Goal: Check status

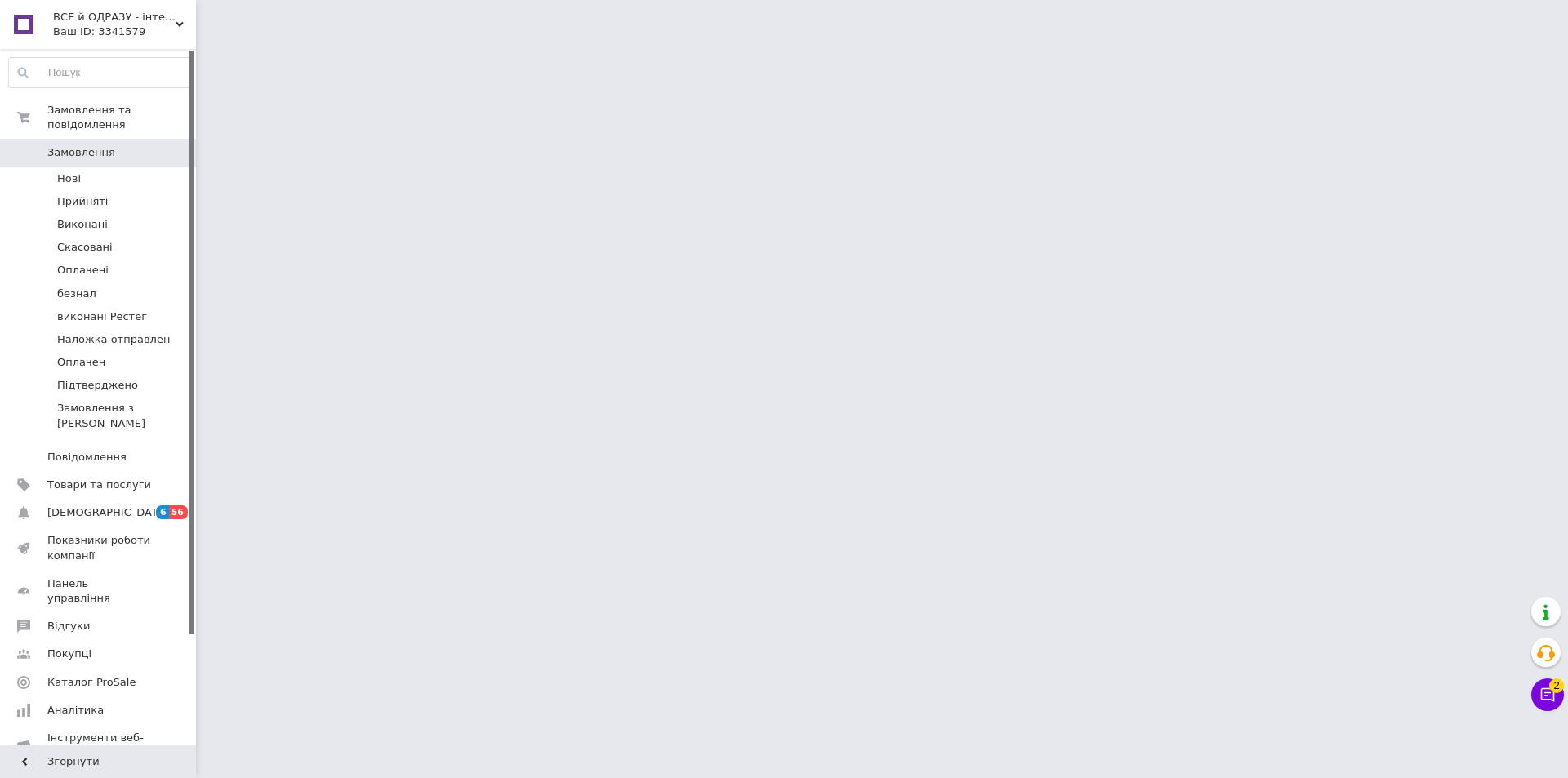
click at [182, 29] on div "Ваш ID: 3341579" at bounding box center [124, 31] width 143 height 15
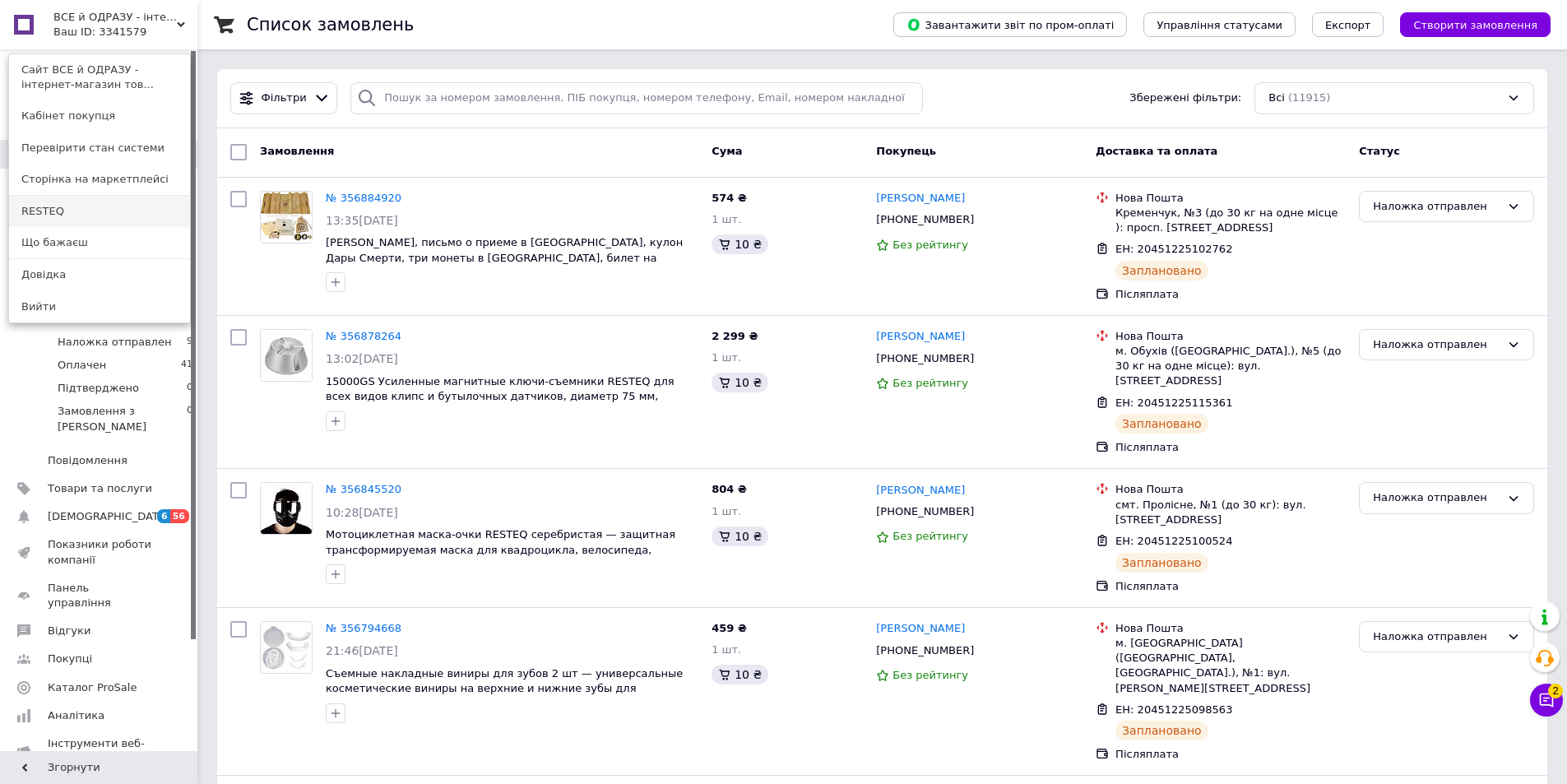
click at [60, 214] on link "RESTEQ" at bounding box center [99, 211] width 181 height 31
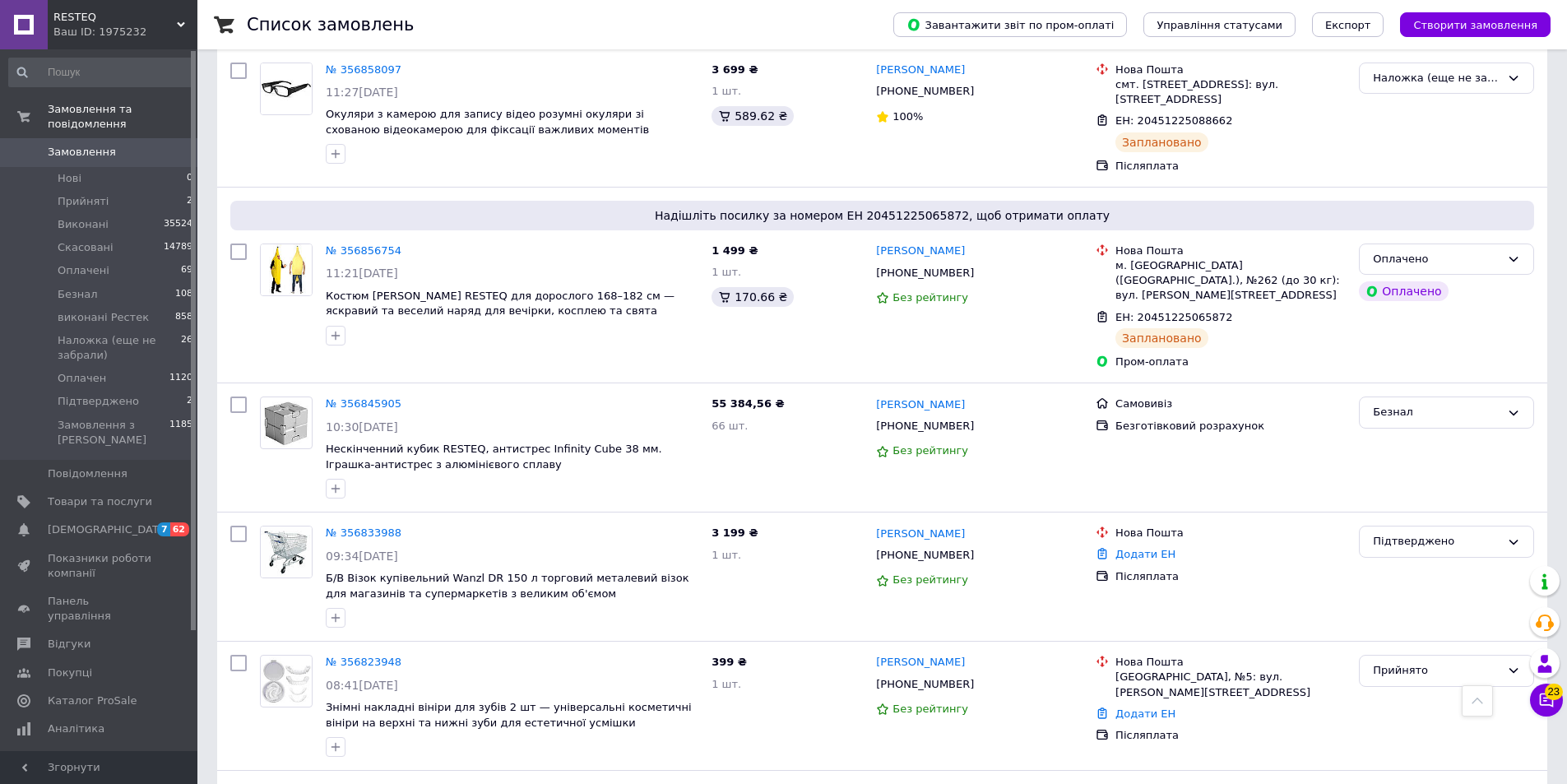
scroll to position [987, 0]
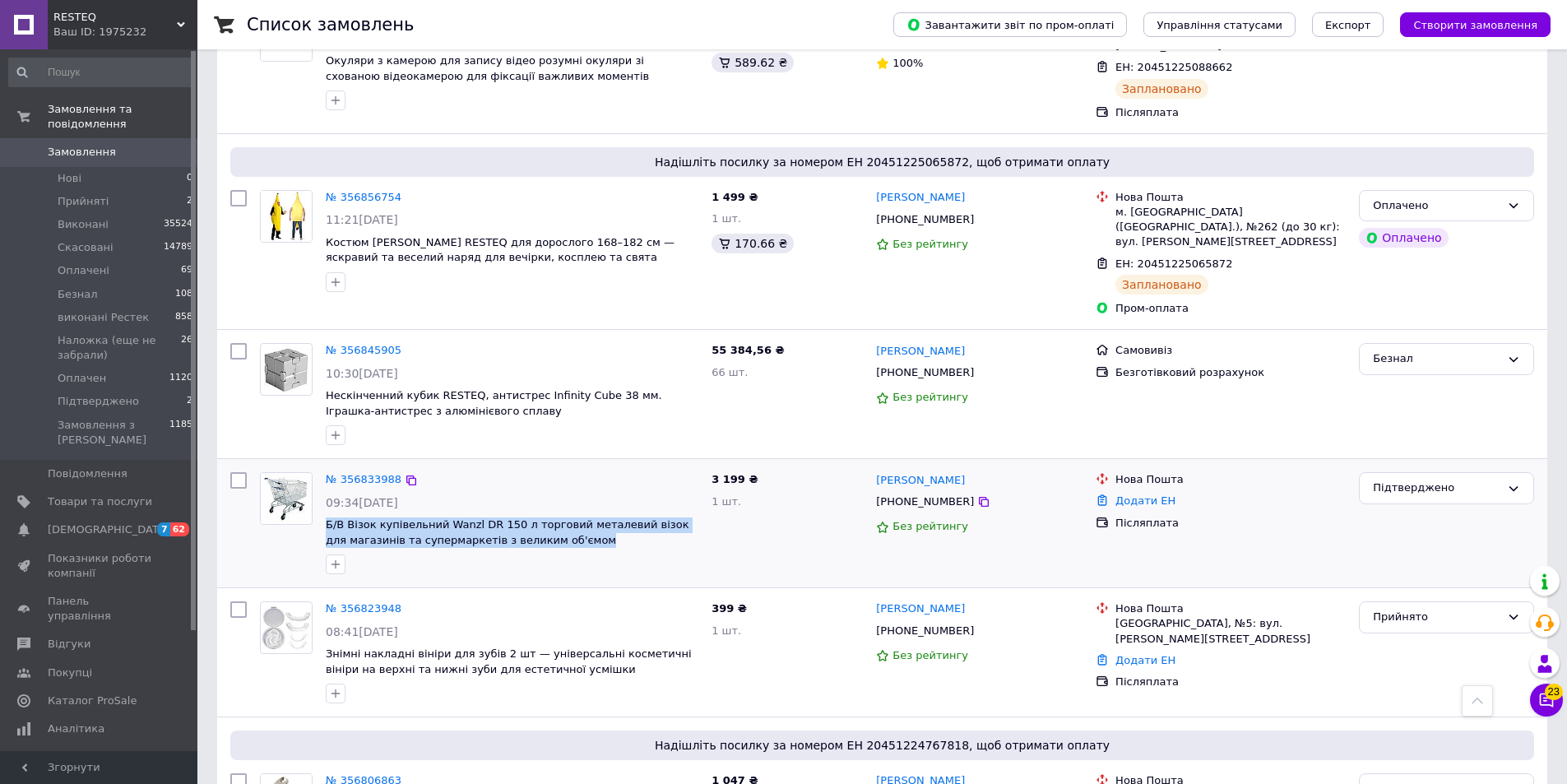
drag, startPoint x: 563, startPoint y: 469, endPoint x: 325, endPoint y: 448, distance: 238.9
click at [325, 465] on div "№ 356833988 09:34[DATE] Б/В Візок купівельний Wanzl DR 150 л торговий металевий…" at bounding box center [512, 522] width 386 height 115
copy span "Б/В Візок купівельний Wanzl DR 150 л торговий металевий візок для магазинів та …"
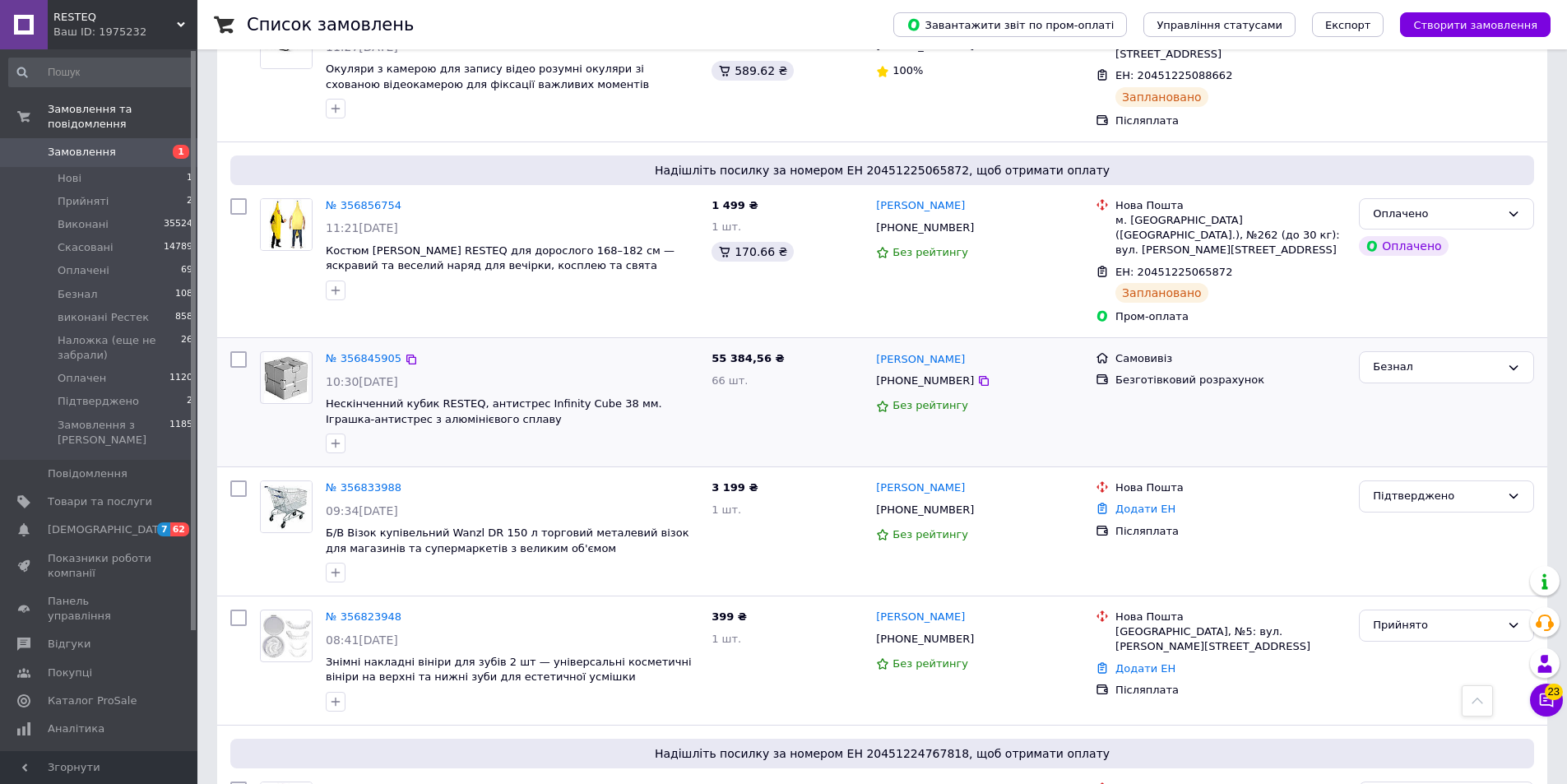
scroll to position [1151, 0]
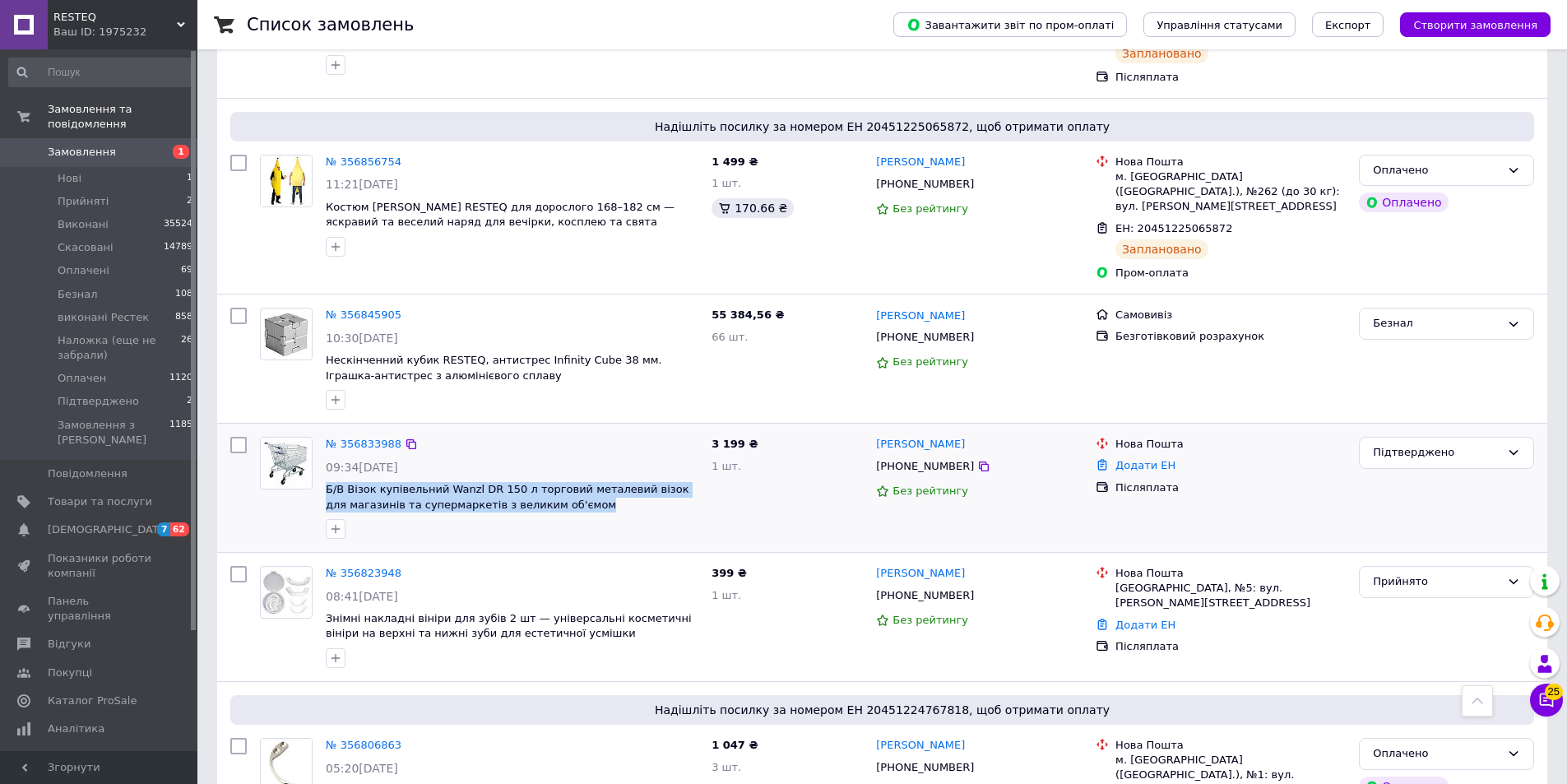
drag, startPoint x: 562, startPoint y: 435, endPoint x: 321, endPoint y: 421, distance: 241.4
click at [321, 430] on div "№ 356833988 09:34[DATE] Б/В Візок купівельний Wanzl DR 150 л торговий металевий…" at bounding box center [512, 487] width 386 height 115
copy span "Б/В Візок купівельний Wanzl DR 150 л торговий металевий візок для магазинів та …"
click at [977, 460] on icon at bounding box center [984, 466] width 13 height 13
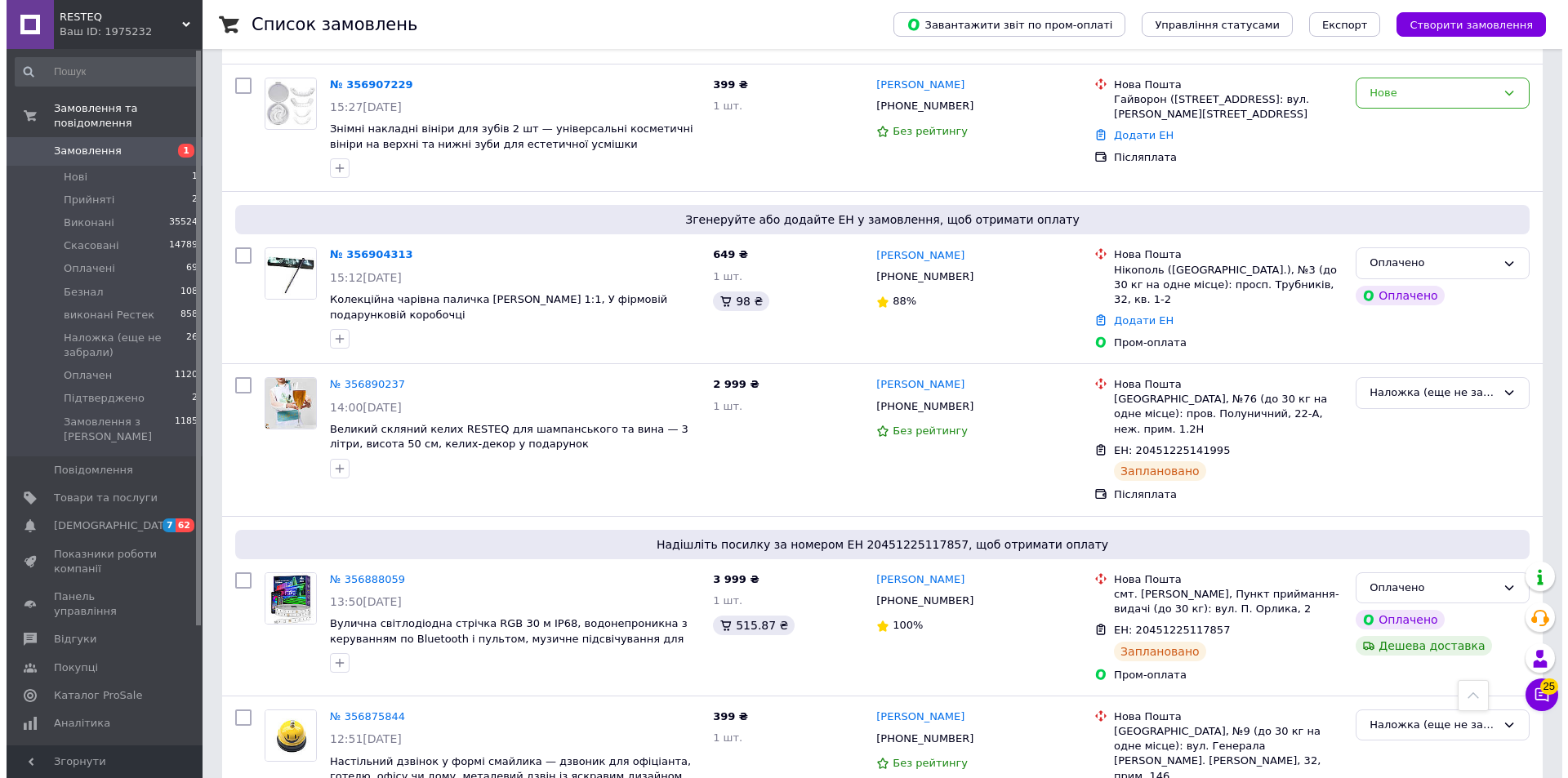
scroll to position [0, 0]
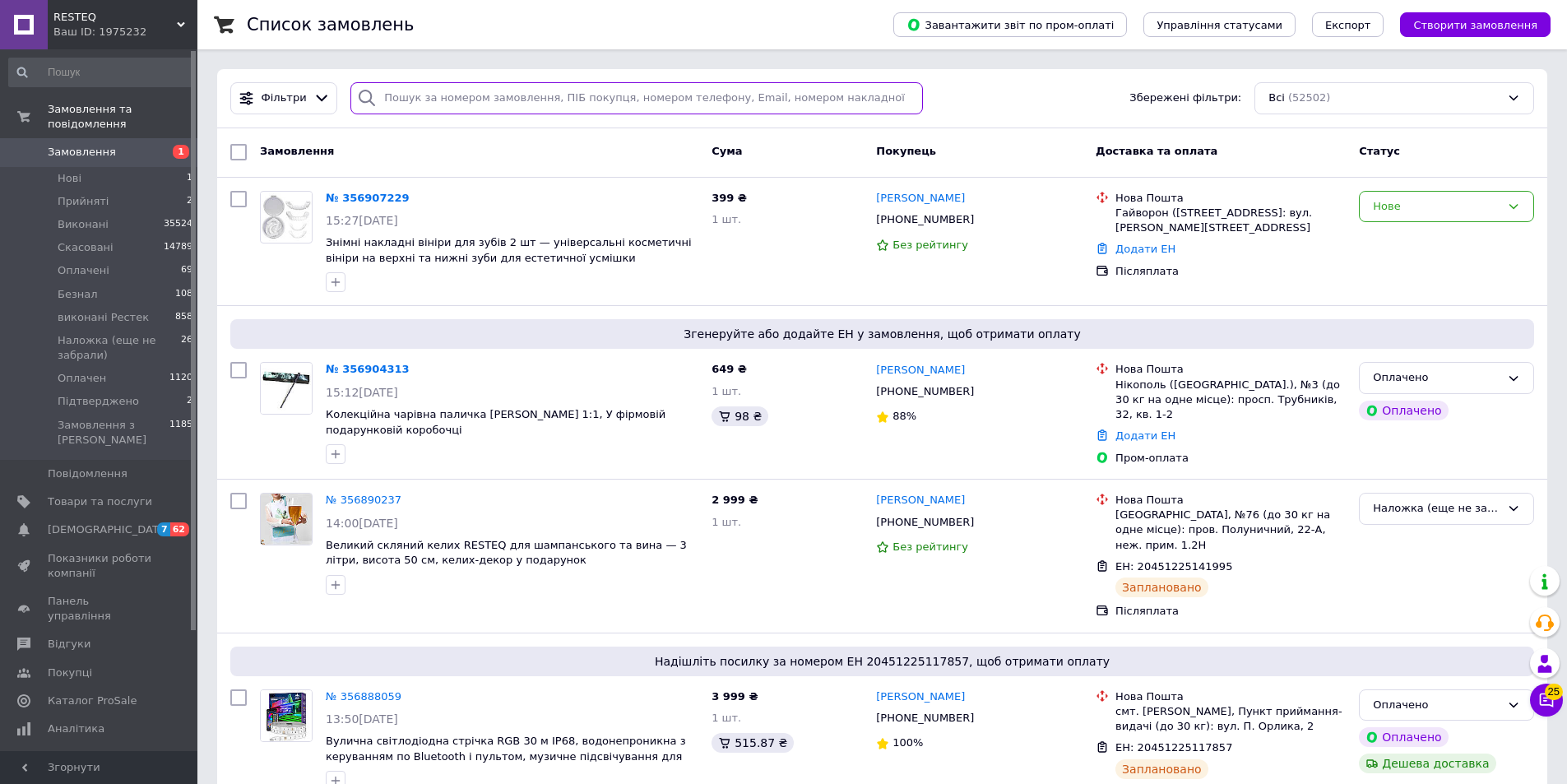
click at [382, 103] on input "search" at bounding box center [637, 98] width 573 height 32
paste input "356209140"
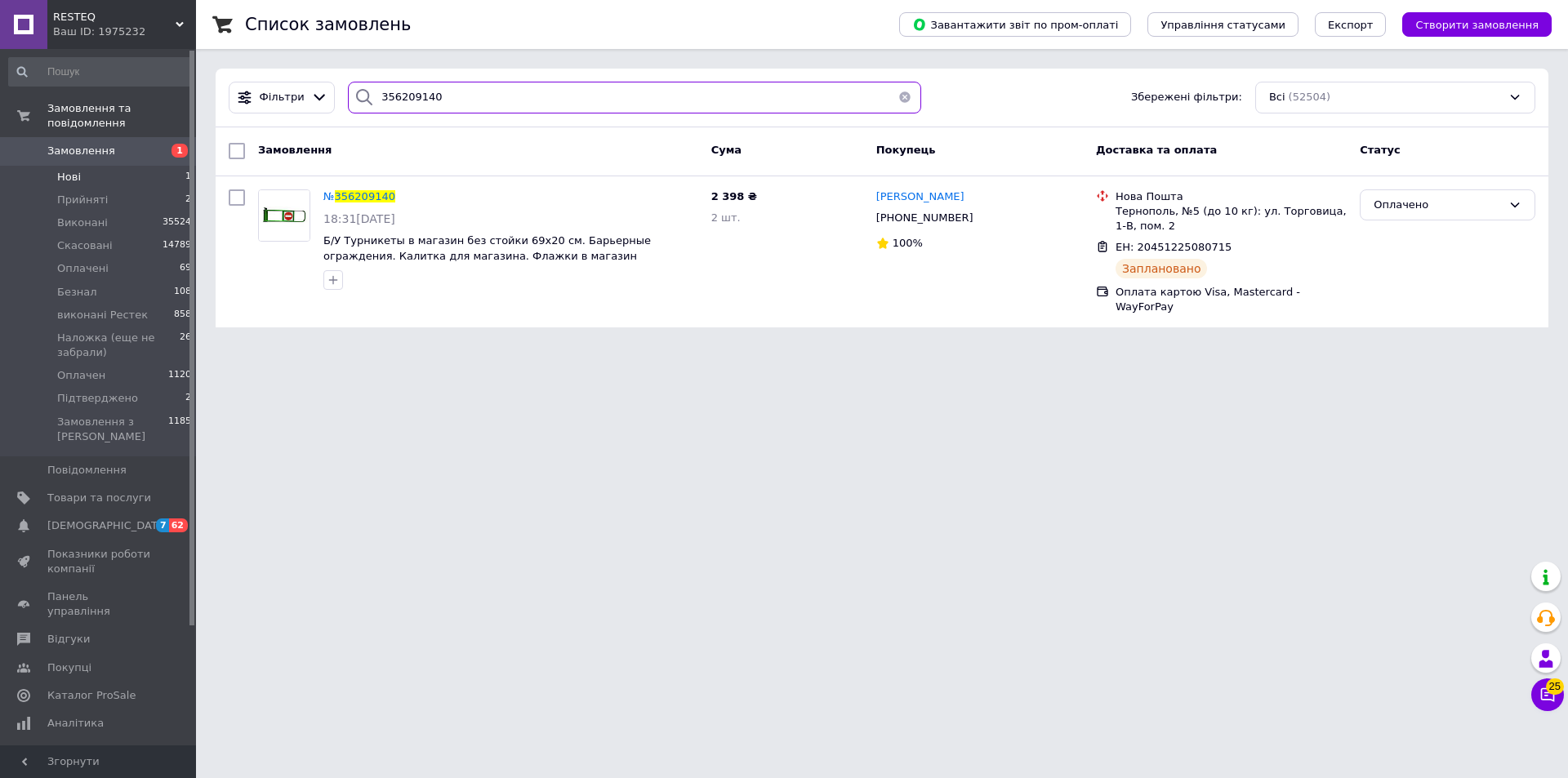
type input "356209140"
click at [80, 166] on li "Нові 1" at bounding box center [101, 177] width 201 height 23
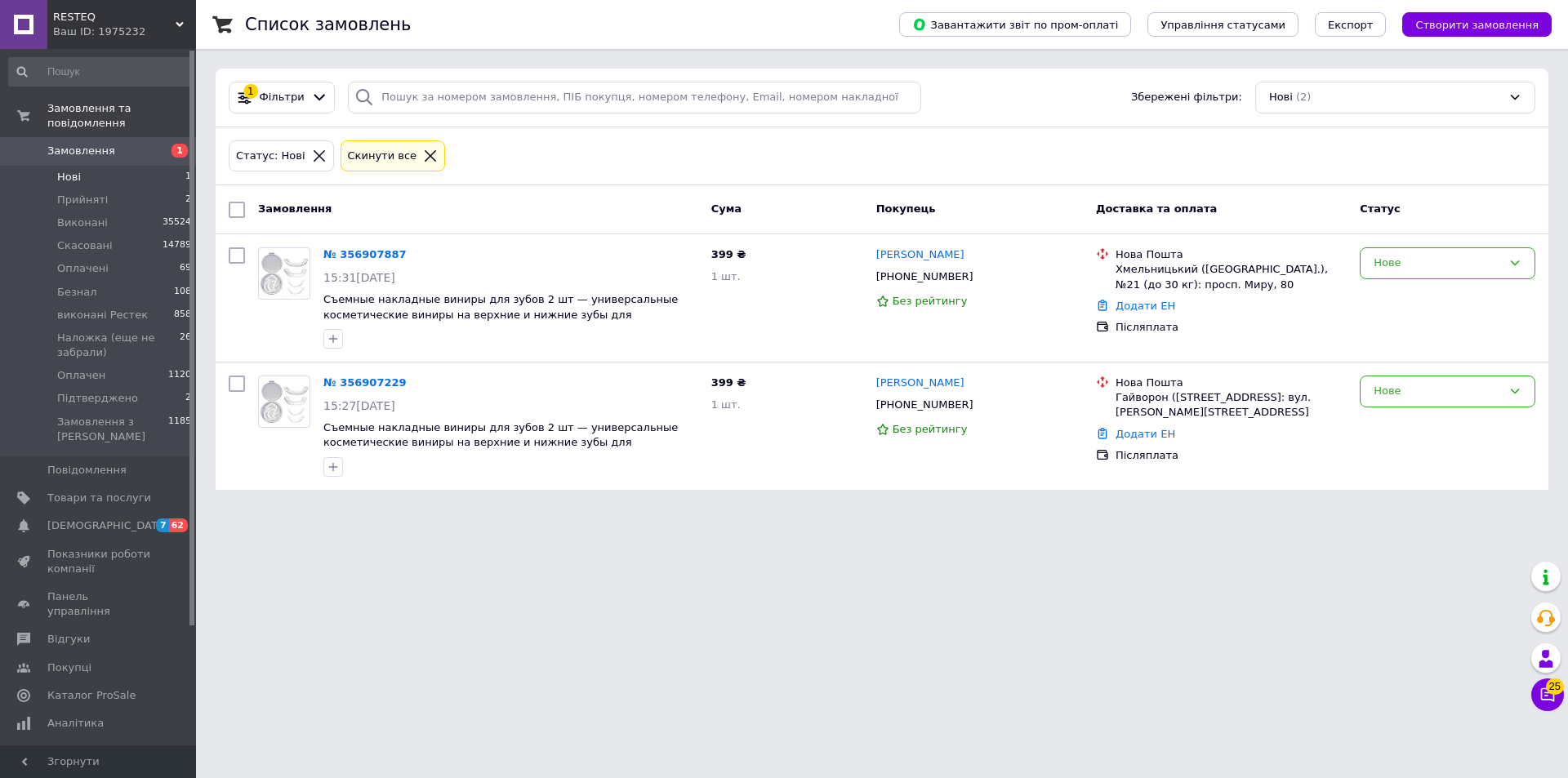
click at [109, 143] on span "Замовлення" at bounding box center [99, 150] width 104 height 15
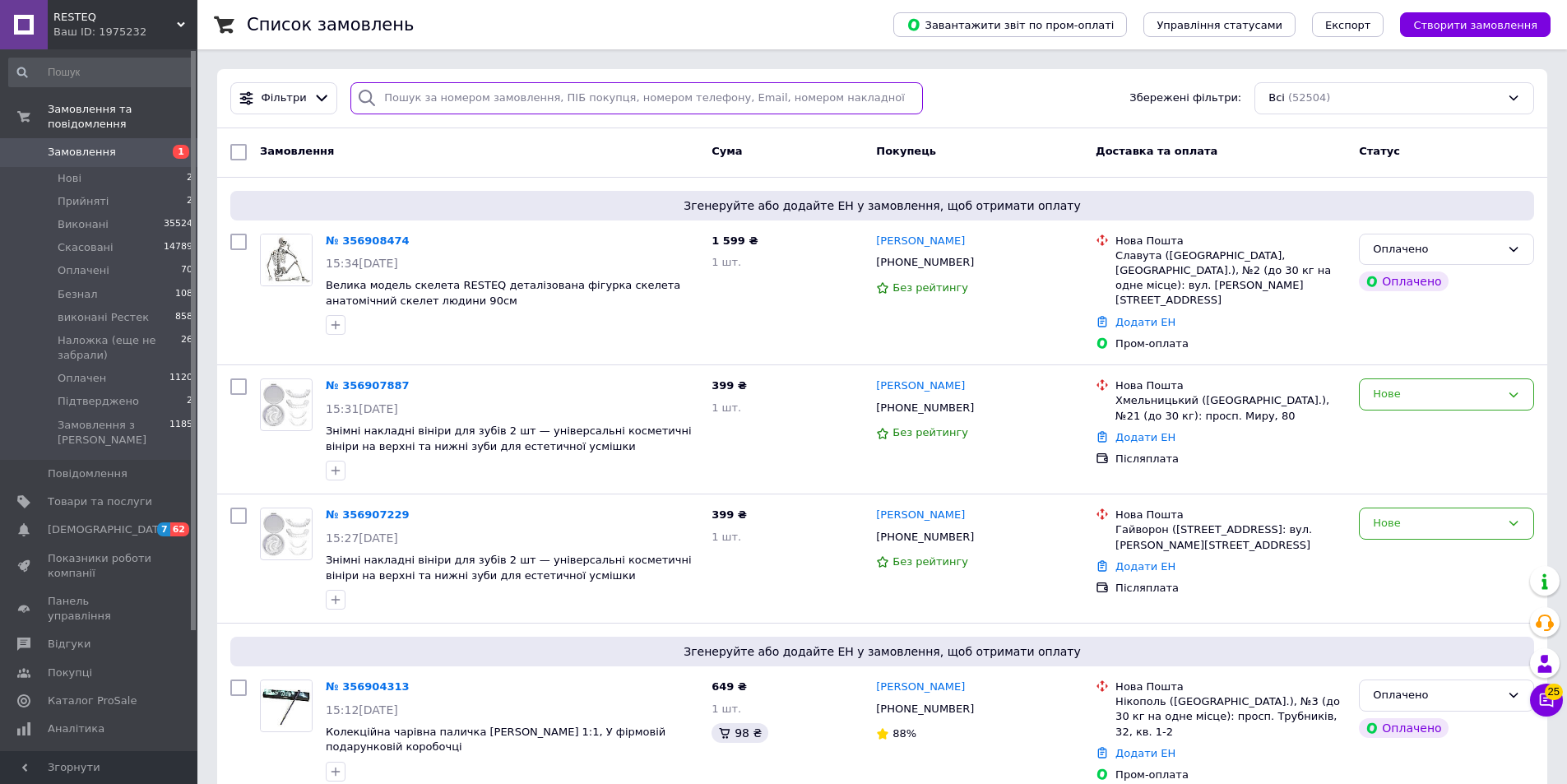
click at [403, 105] on input "search" at bounding box center [637, 98] width 573 height 32
paste input "356209140"
type input "356209140"
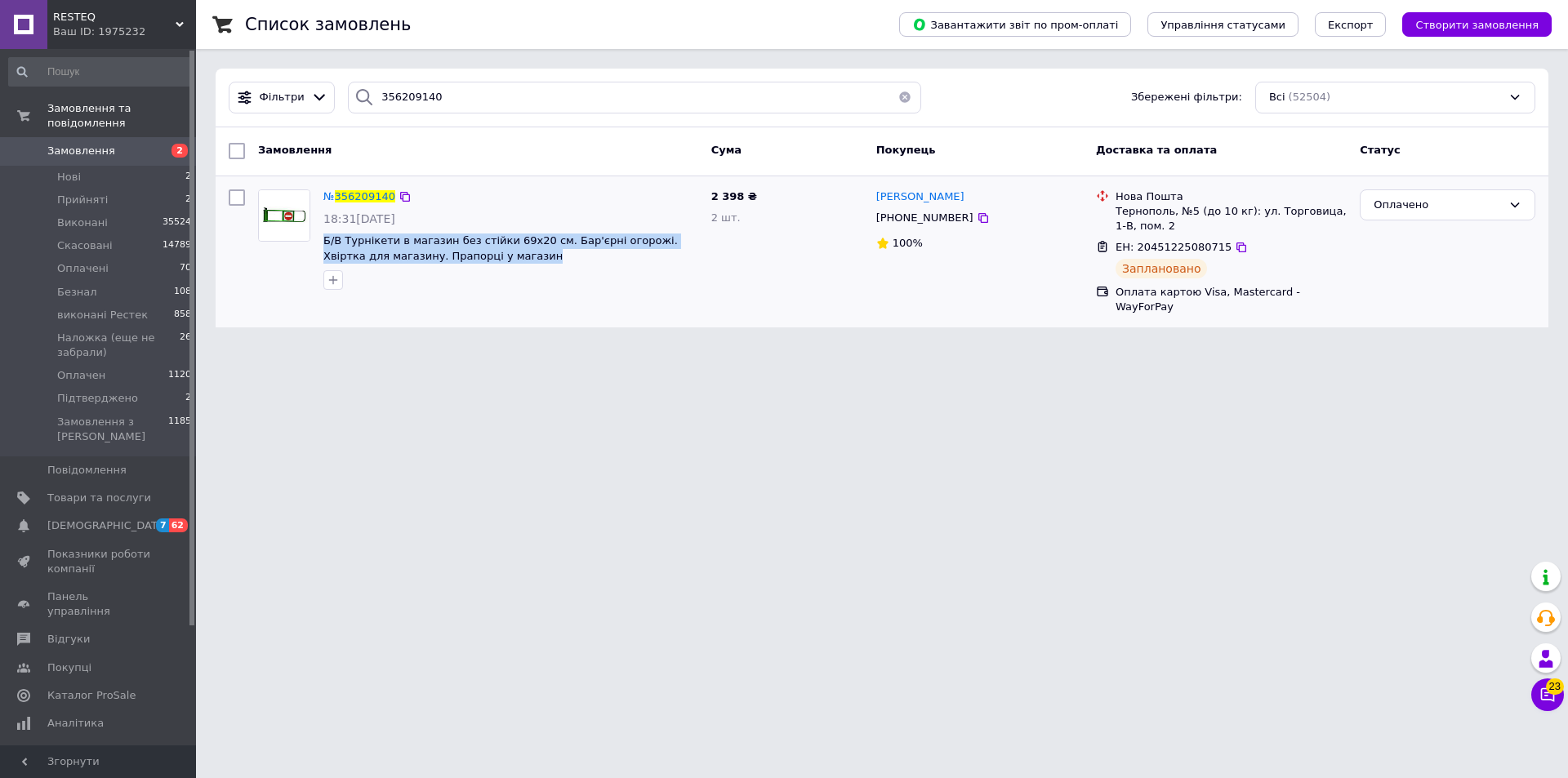
drag, startPoint x: 477, startPoint y: 255, endPoint x: 323, endPoint y: 244, distance: 154.4
click at [323, 244] on div "№ 356209140 18:31, 07.08.2025 Б/В Турнікети в магазин без стійки 69х20 см. Бар'…" at bounding box center [510, 240] width 387 height 115
copy span "Б/В Турнікети в магазин без стійки 69х20 см. Бар'єрні огорожі. Хвіртка для мага…"
click at [977, 220] on icon at bounding box center [983, 218] width 13 height 13
